Goal: Information Seeking & Learning: Learn about a topic

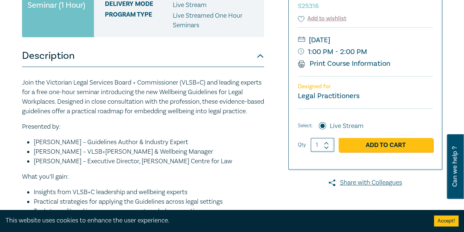
scroll to position [147, 0]
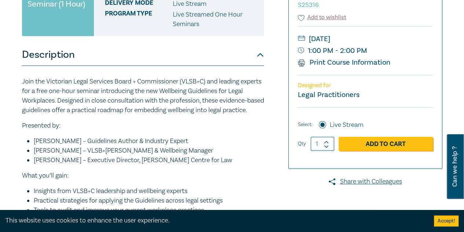
click at [261, 63] on button "Description" at bounding box center [143, 55] width 242 height 22
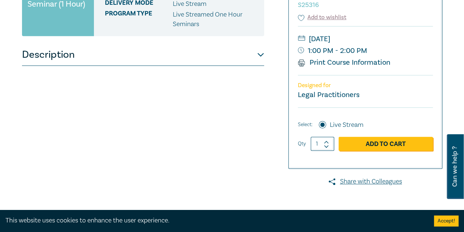
click at [259, 53] on button "Description" at bounding box center [143, 55] width 242 height 22
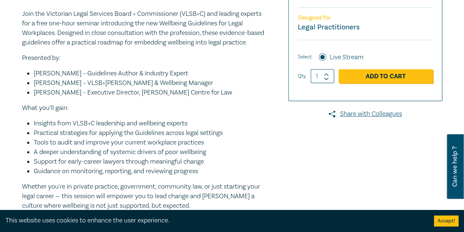
scroll to position [110, 0]
